Goal: Information Seeking & Learning: Learn about a topic

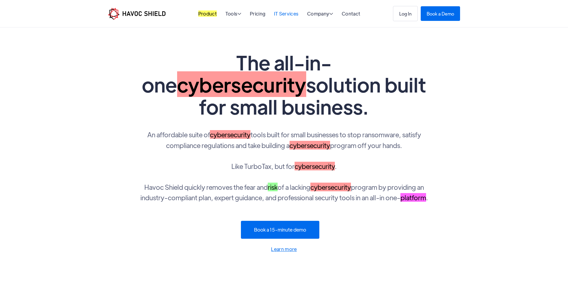
click at [293, 13] on link "IT Services" at bounding box center [286, 13] width 25 height 6
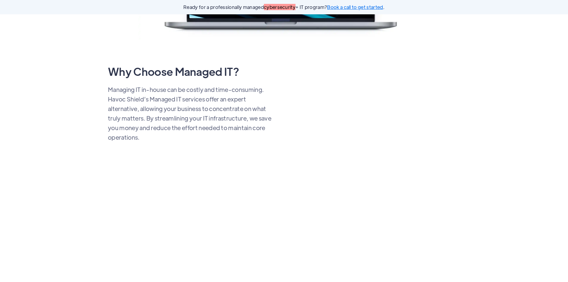
scroll to position [268, 0]
